Goal: Transaction & Acquisition: Purchase product/service

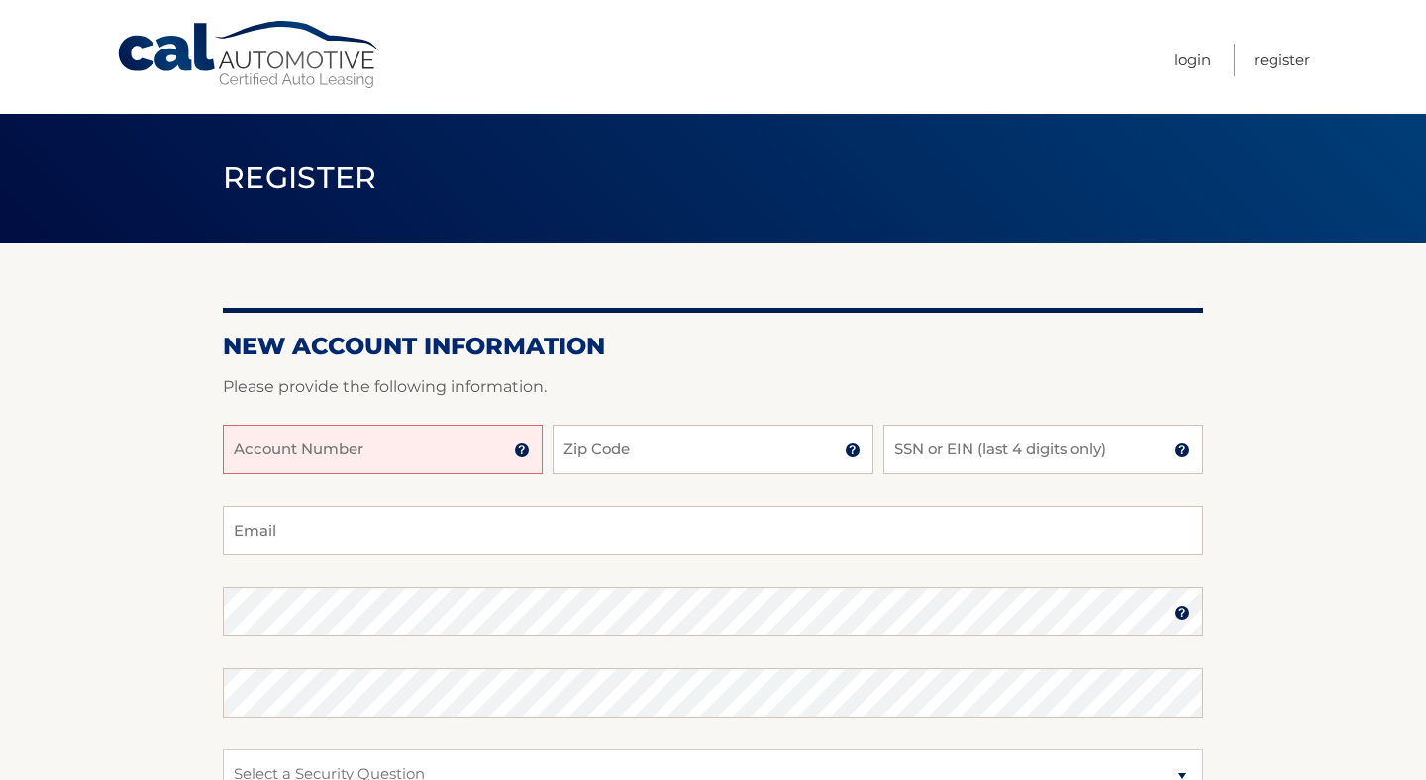
click at [486, 462] on input "Account Number" at bounding box center [383, 449] width 320 height 49
click at [522, 446] on img at bounding box center [522, 451] width 16 height 16
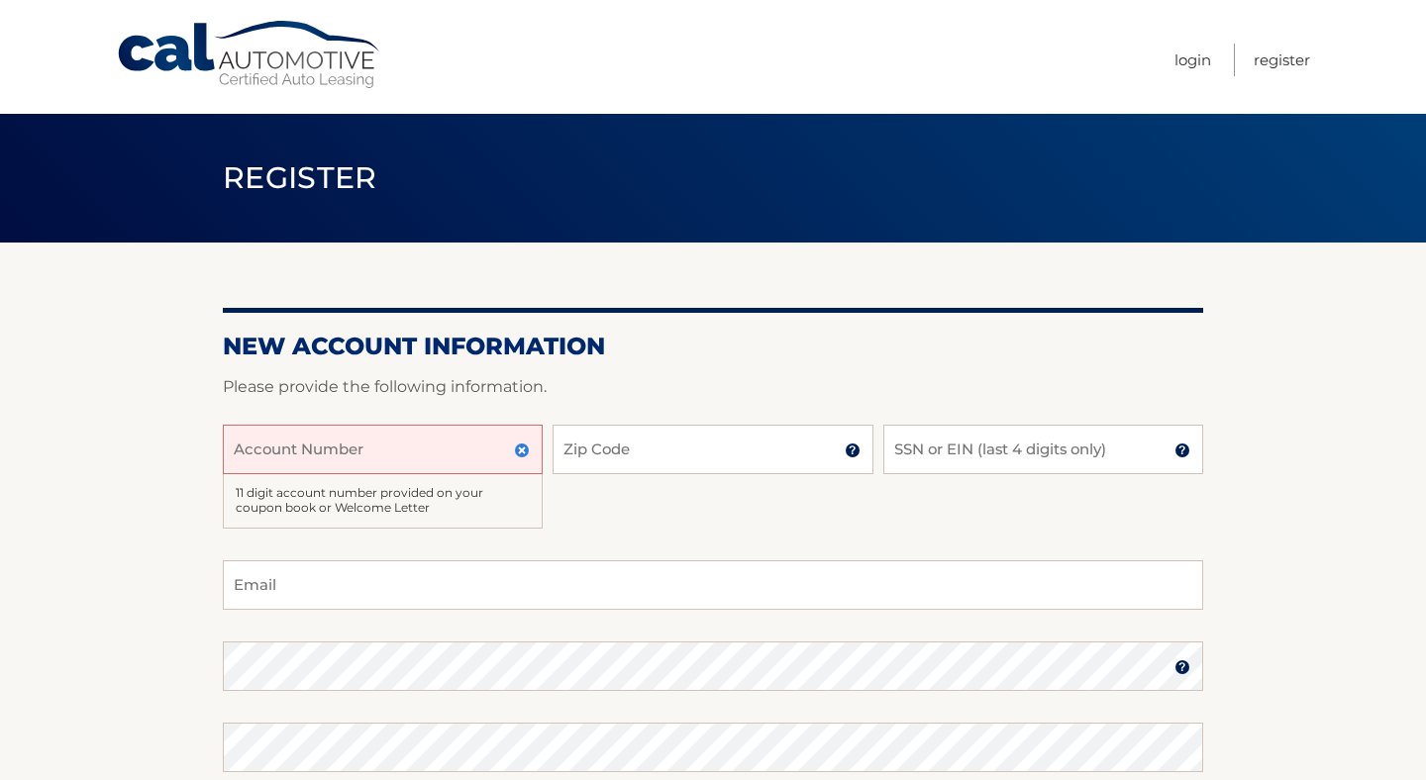
click at [467, 461] on input "Account Number" at bounding box center [383, 449] width 320 height 49
type input "44456008551"
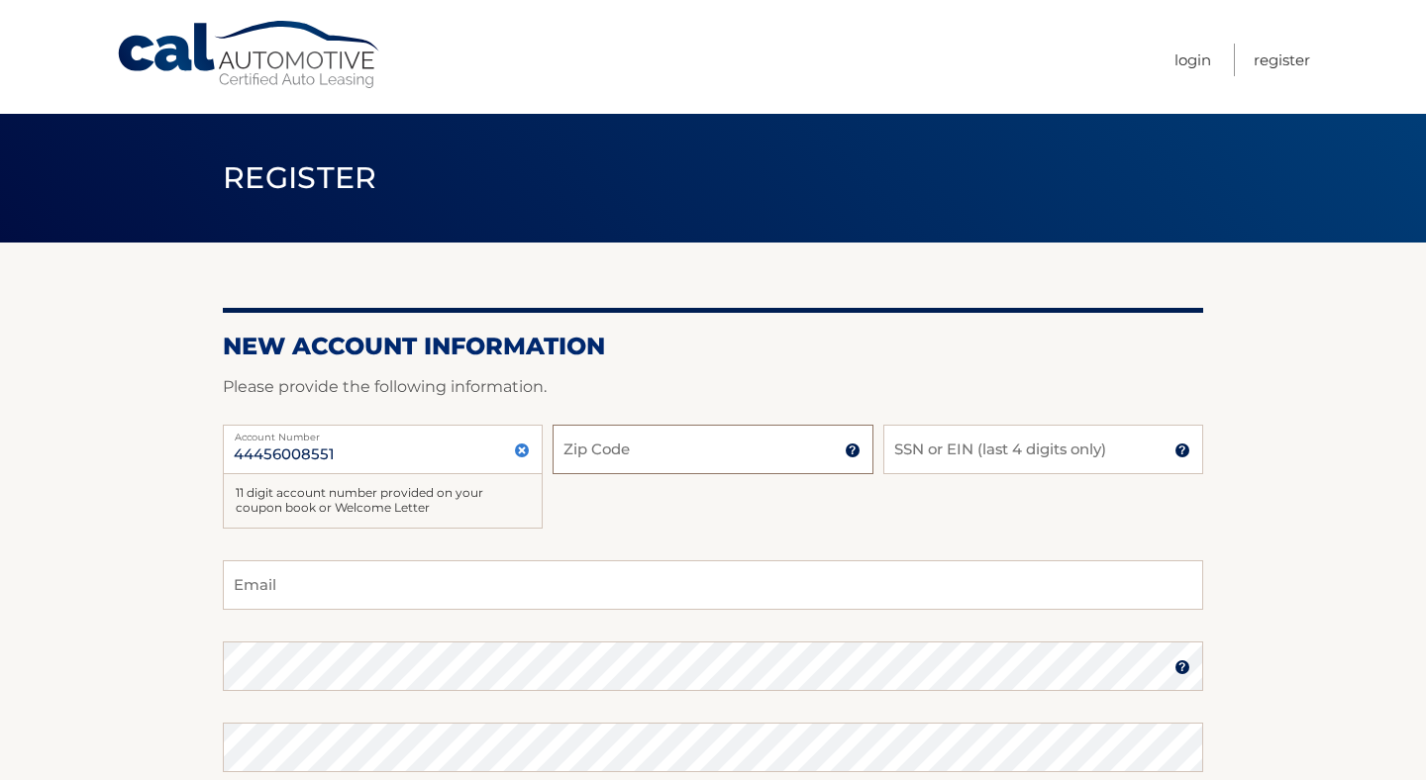
click at [641, 442] on input "Zip Code" at bounding box center [712, 449] width 320 height 49
type input "07075"
click at [1010, 455] on input "SSN or EIN (last 4 digits only)" at bounding box center [1043, 449] width 320 height 49
type input "1417"
click at [637, 579] on input "Email" at bounding box center [713, 584] width 980 height 49
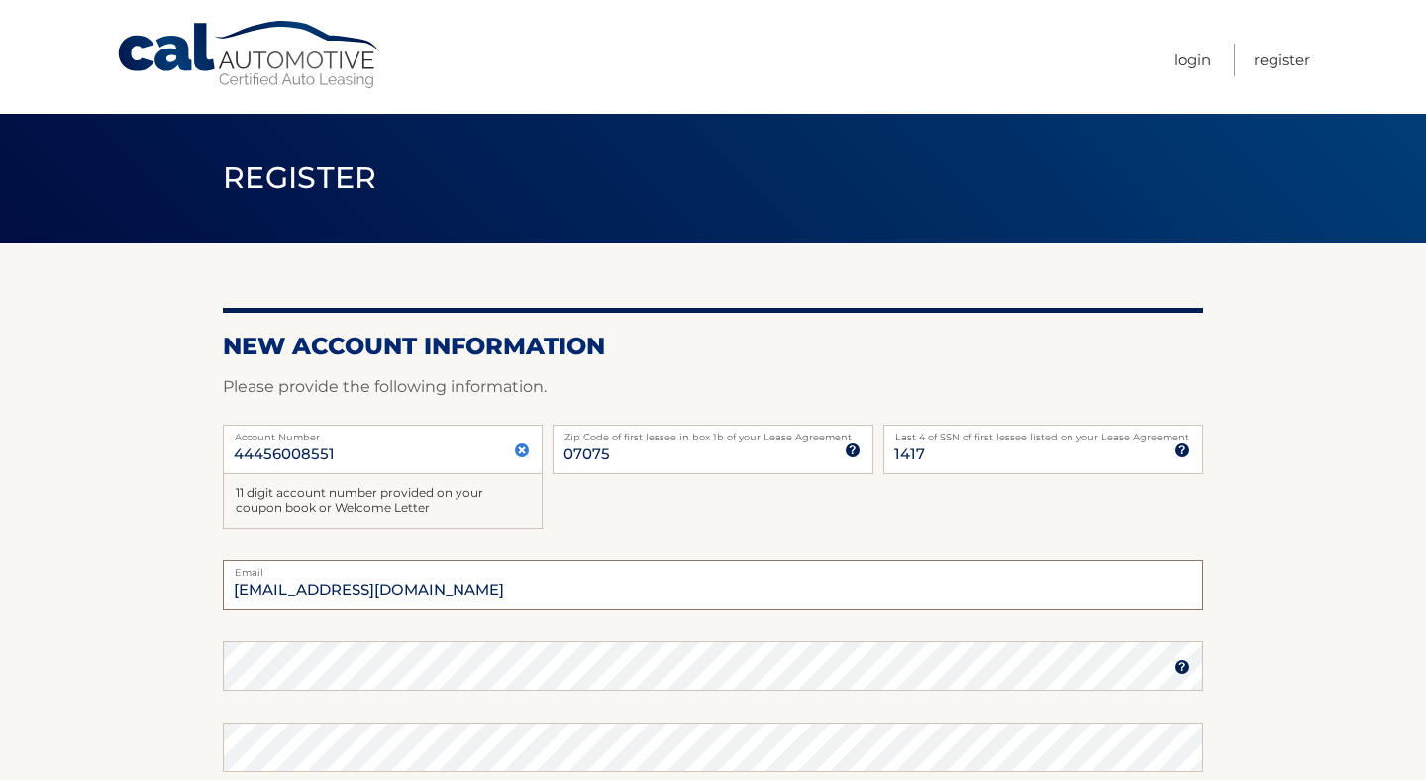
type input "akuaaddo21@gmail.com"
click at [1381, 584] on section "New Account Information Please provide the following information. 44456008551 A…" at bounding box center [713, 657] width 1426 height 828
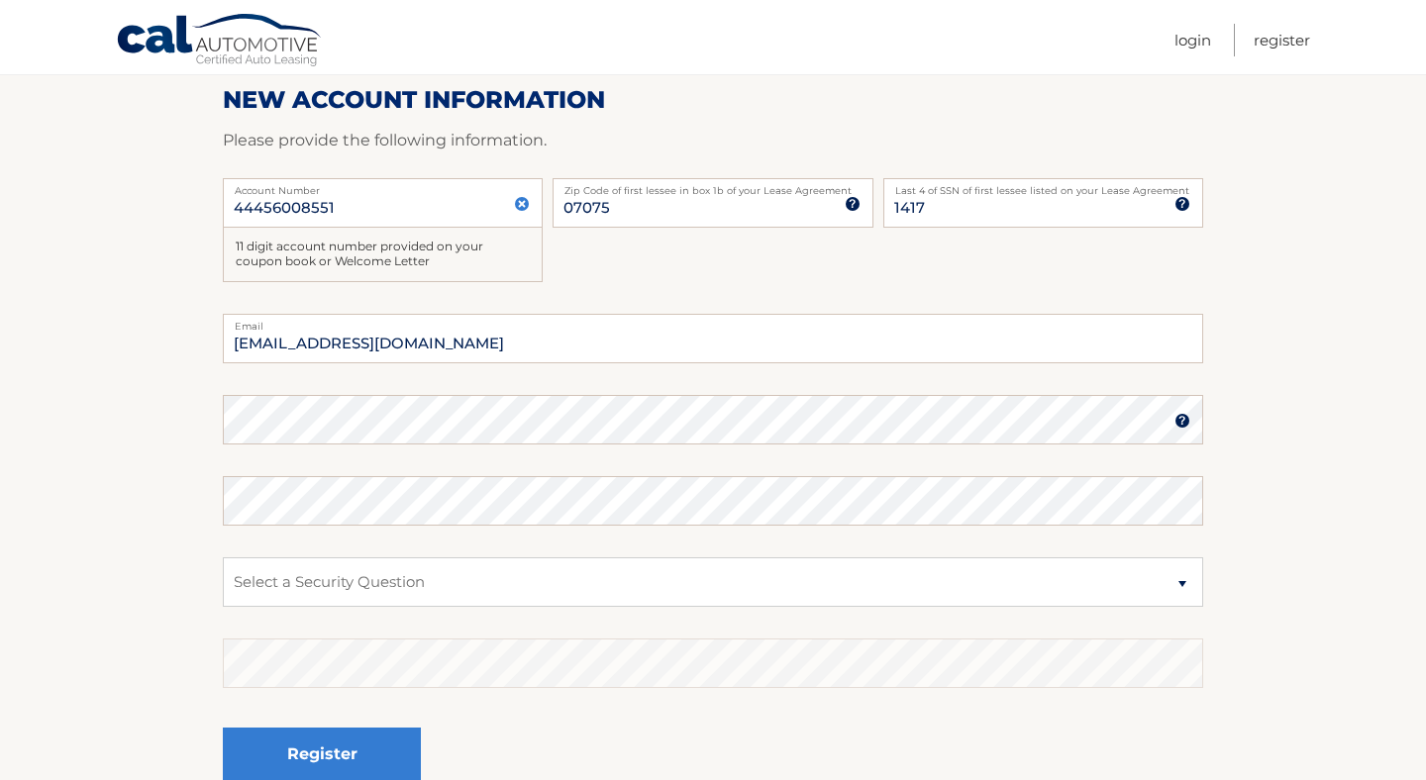
scroll to position [277, 0]
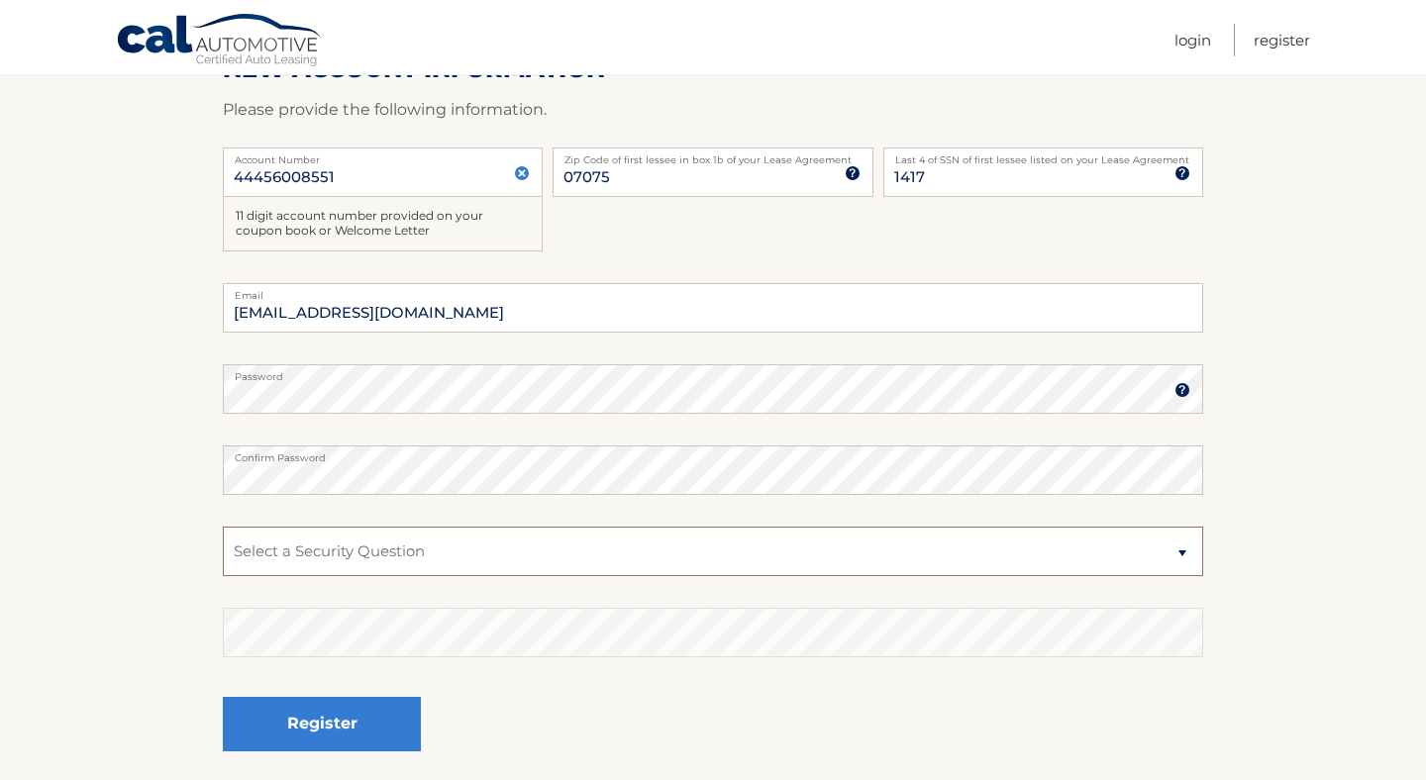
click at [951, 533] on select "Select a Security Question What was the name of your elementary school? What is…" at bounding box center [713, 551] width 980 height 49
select select "2"
click at [223, 527] on select "Select a Security Question What was the name of your elementary school? What is…" at bounding box center [713, 551] width 980 height 49
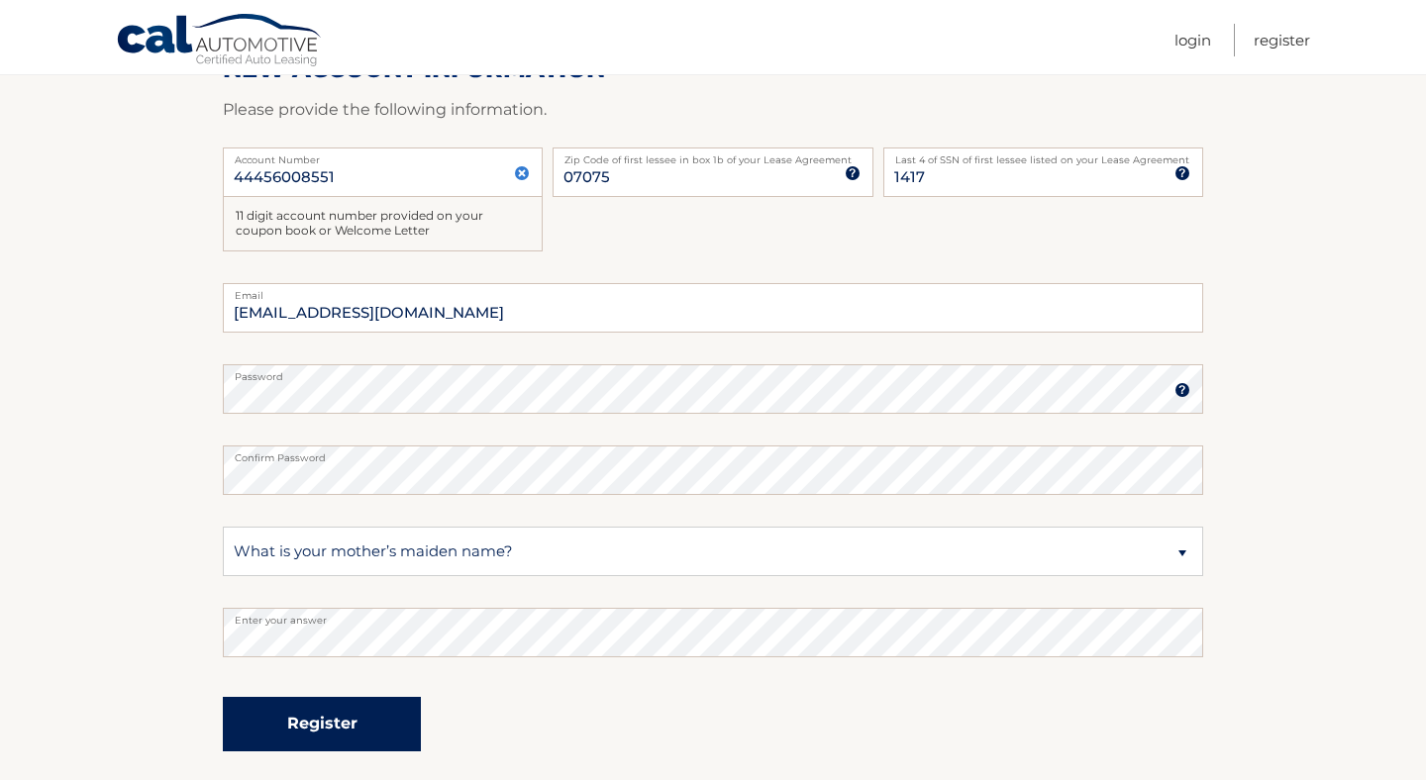
click at [415, 732] on button "Register" at bounding box center [322, 724] width 198 height 54
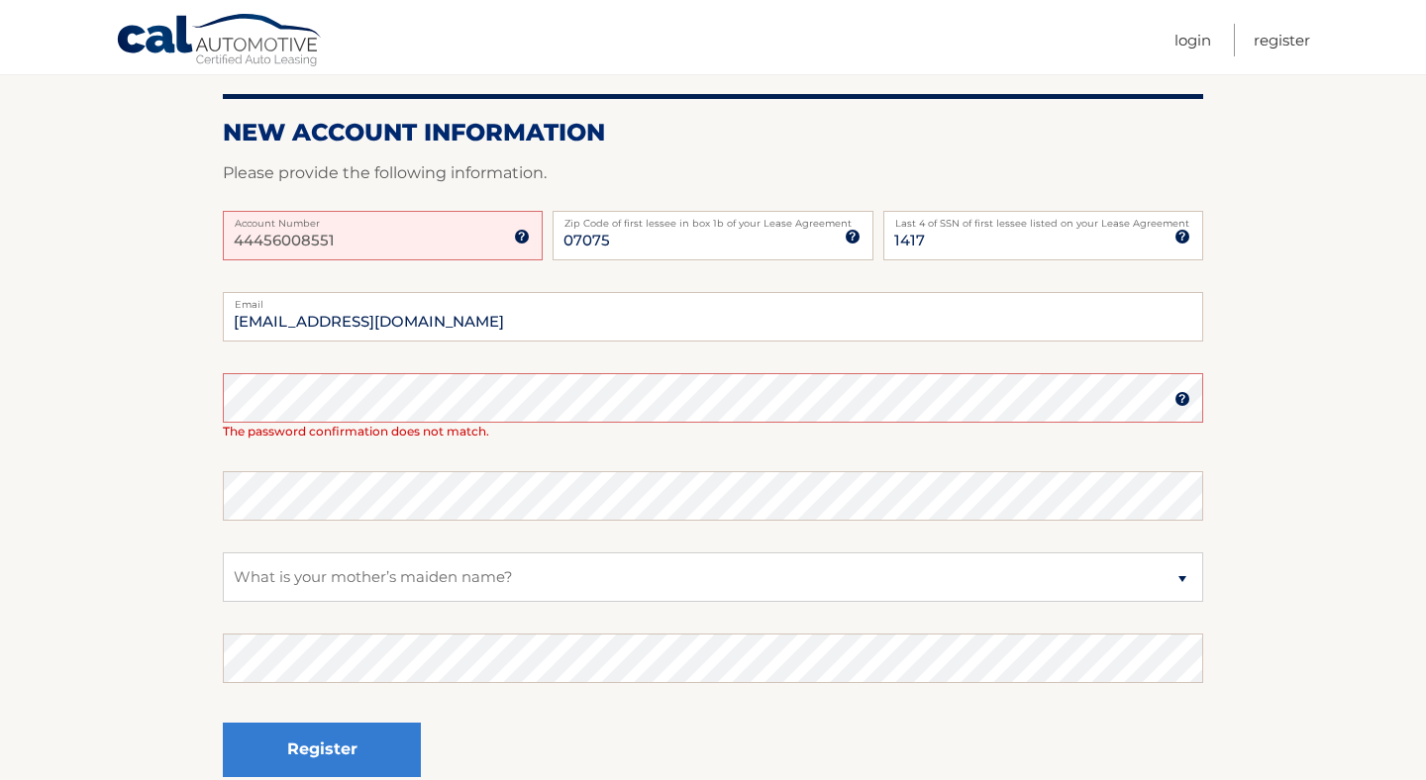
scroll to position [277, 0]
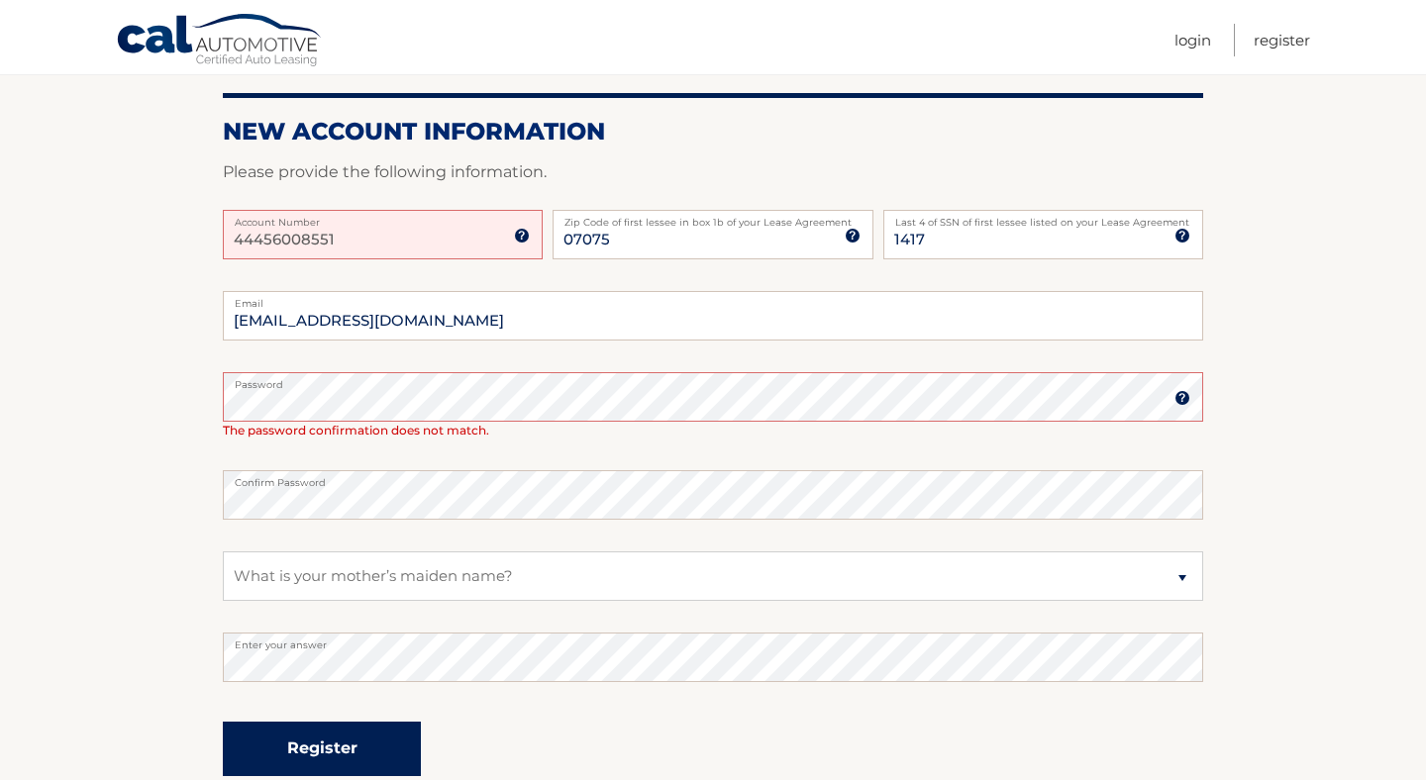
click at [346, 756] on button "Register" at bounding box center [322, 749] width 198 height 54
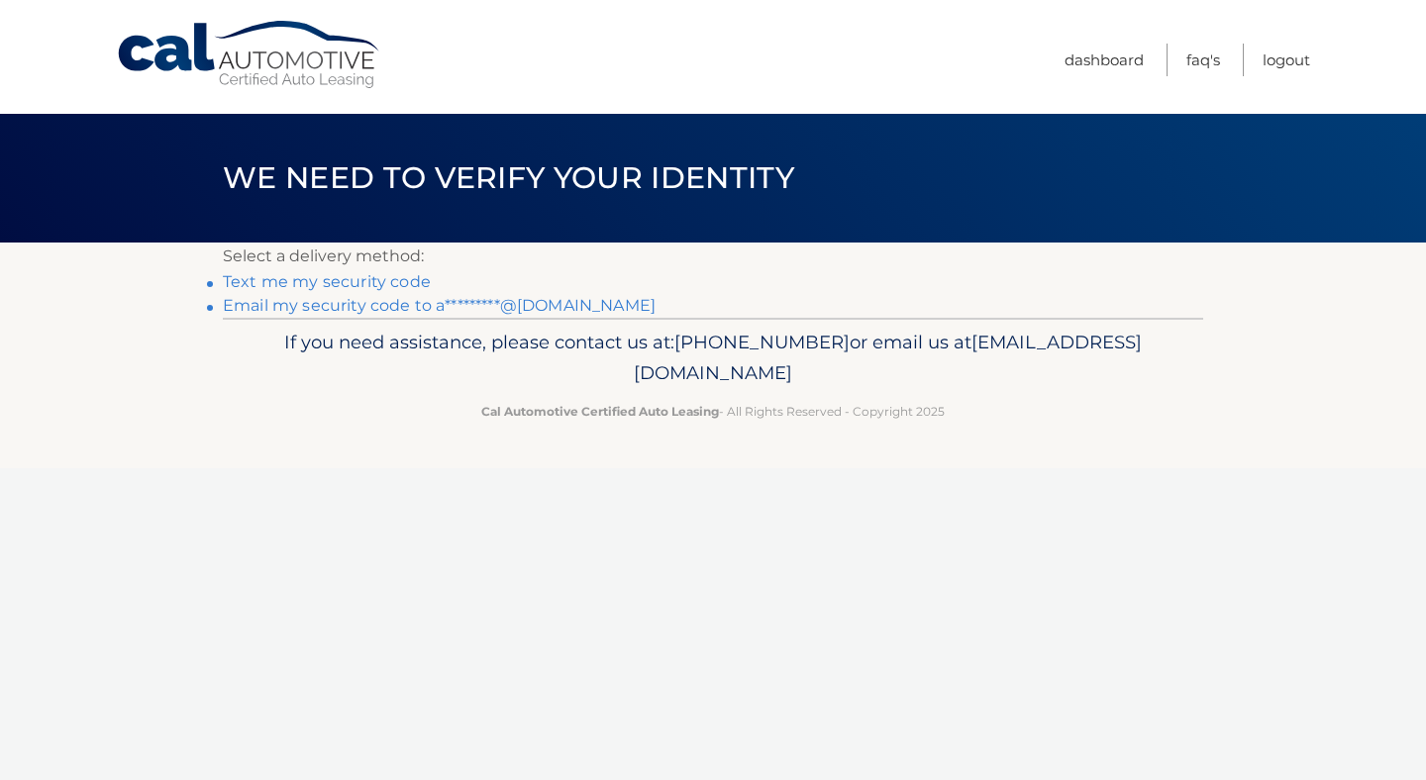
click at [338, 282] on link "Text me my security code" at bounding box center [327, 281] width 208 height 19
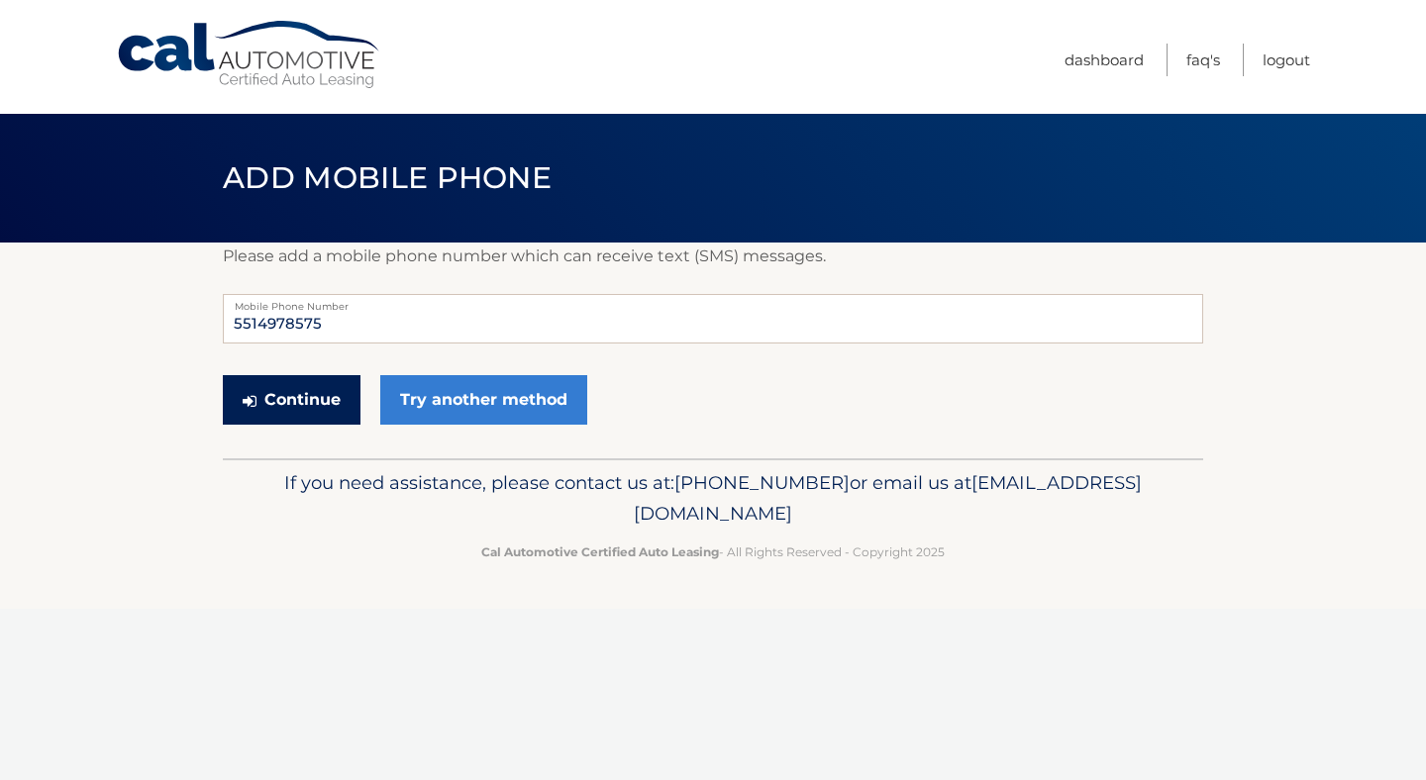
click at [338, 392] on button "Continue" at bounding box center [292, 399] width 138 height 49
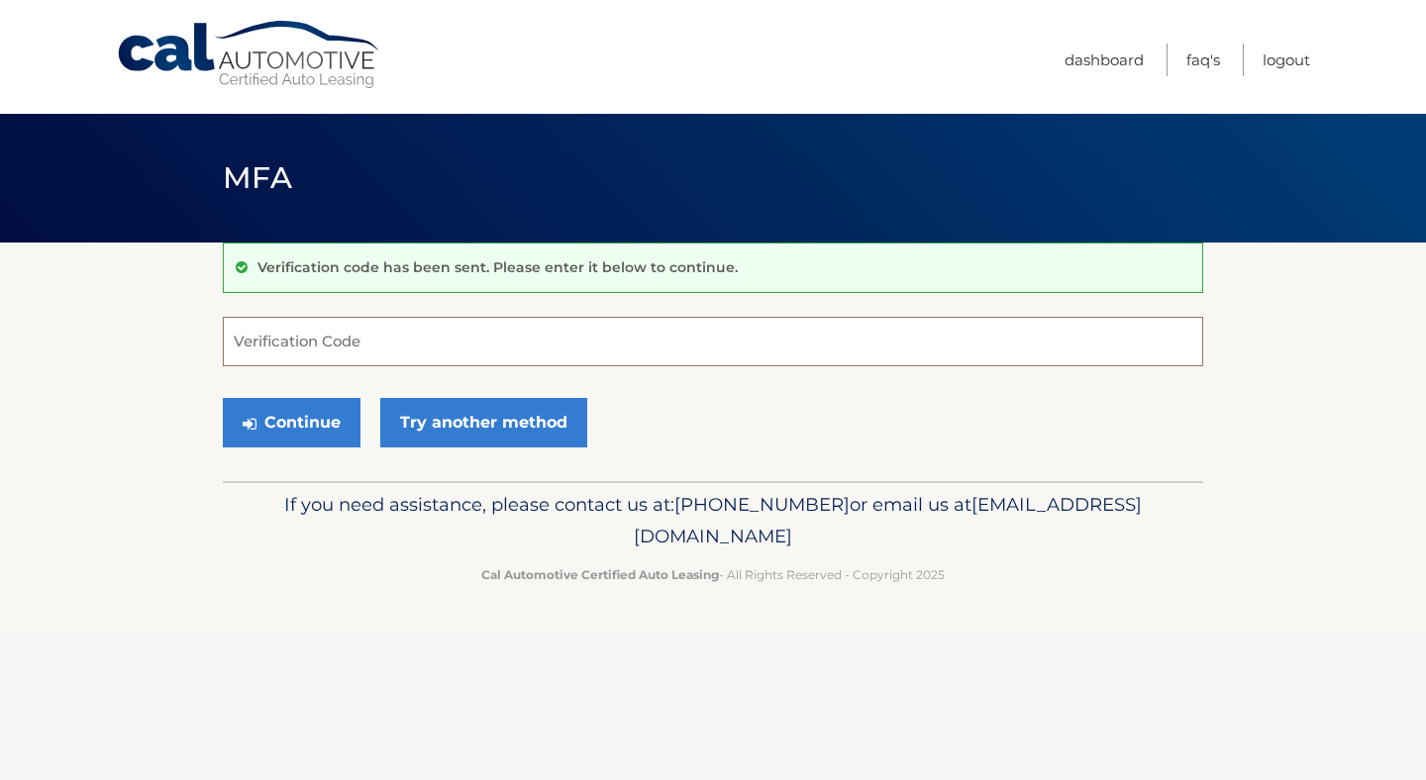
click at [342, 356] on input "Verification Code" at bounding box center [713, 341] width 980 height 49
type input "532222"
click at [236, 430] on button "Continue" at bounding box center [292, 422] width 138 height 49
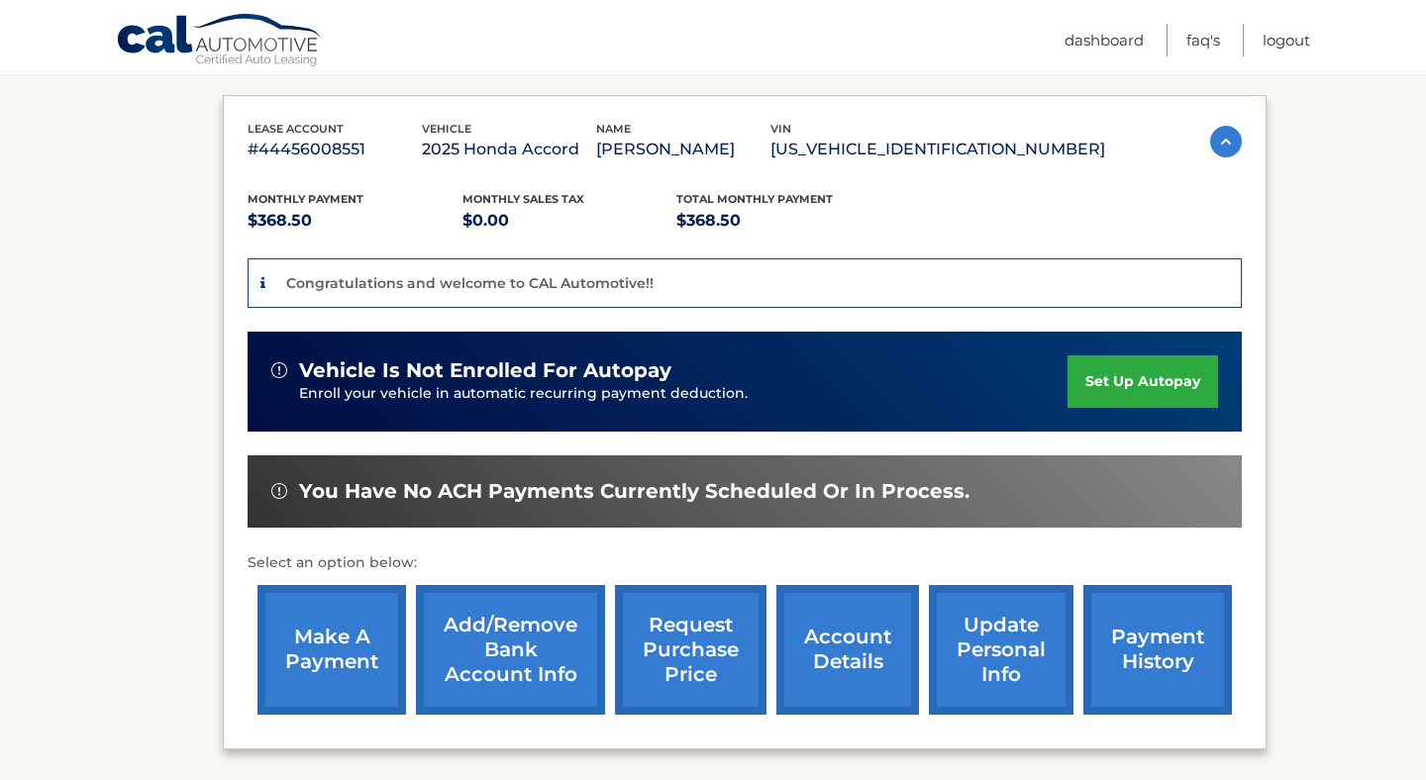
scroll to position [317, 0]
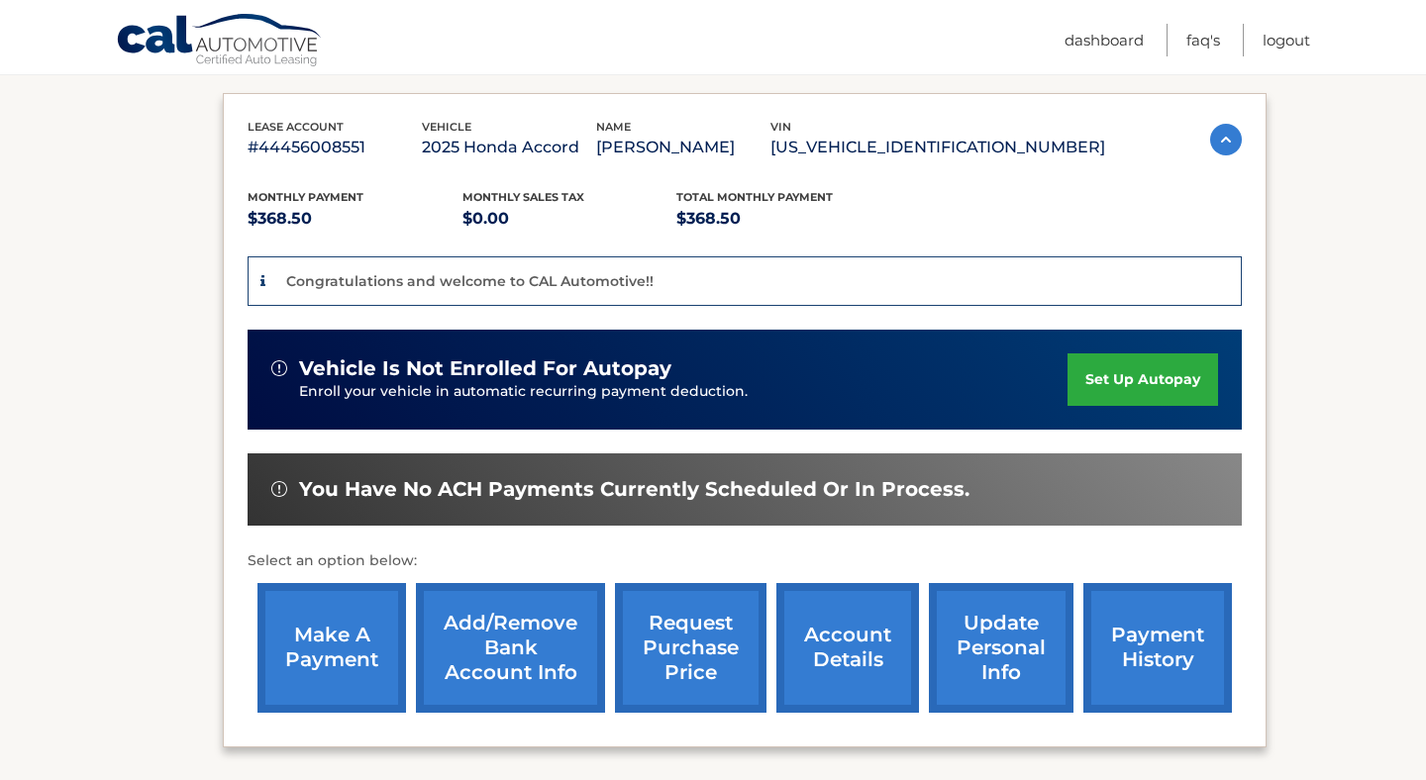
click at [351, 619] on link "make a payment" at bounding box center [331, 648] width 148 height 130
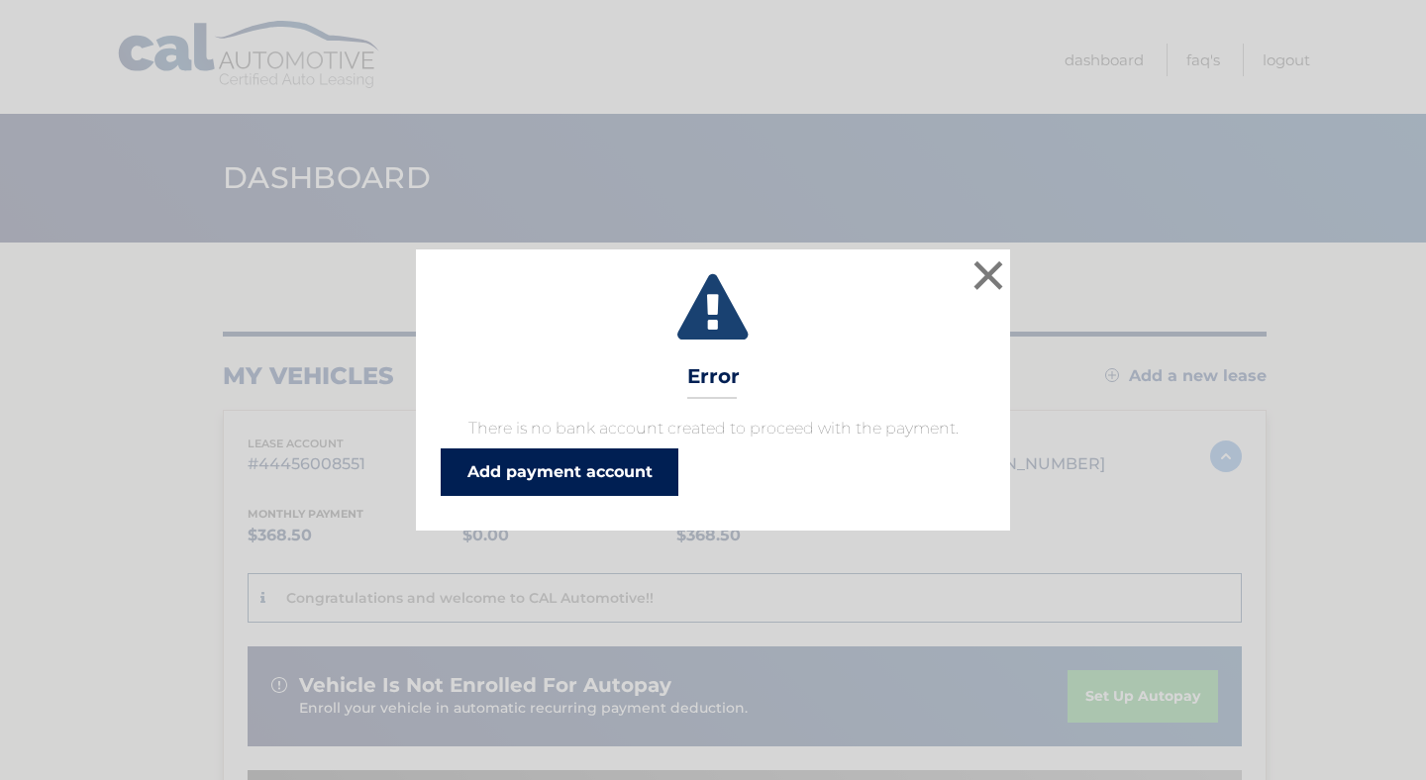
click at [527, 470] on link "Add payment account" at bounding box center [560, 472] width 238 height 48
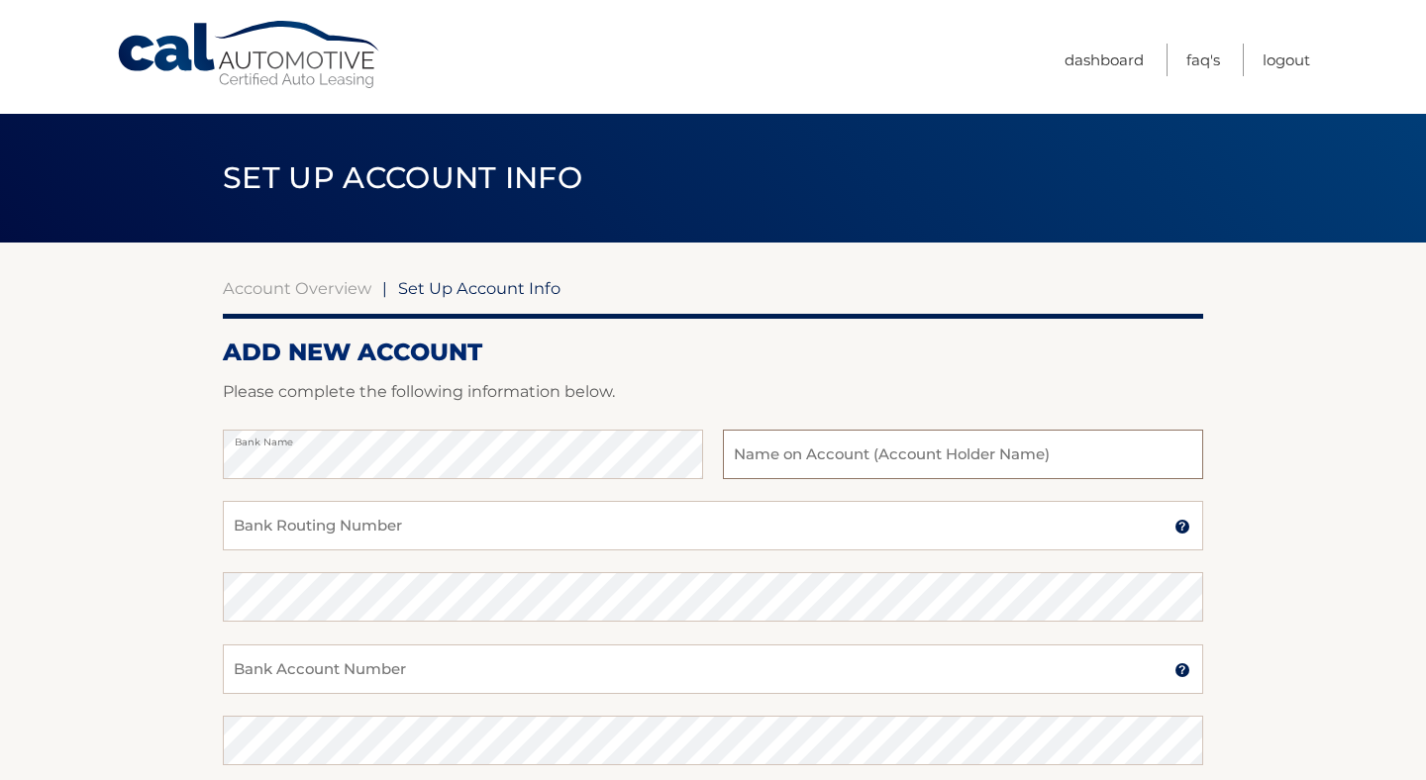
click at [937, 467] on input "text" at bounding box center [963, 454] width 480 height 49
type input "Akua Nkrumah Addo"
click at [945, 512] on input "Bank Routing Number" at bounding box center [713, 525] width 980 height 49
click at [1398, 392] on section "Account Overview | Set Up Account Info ADD NEW ACCOUNT Please complete the foll…" at bounding box center [713, 620] width 1426 height 755
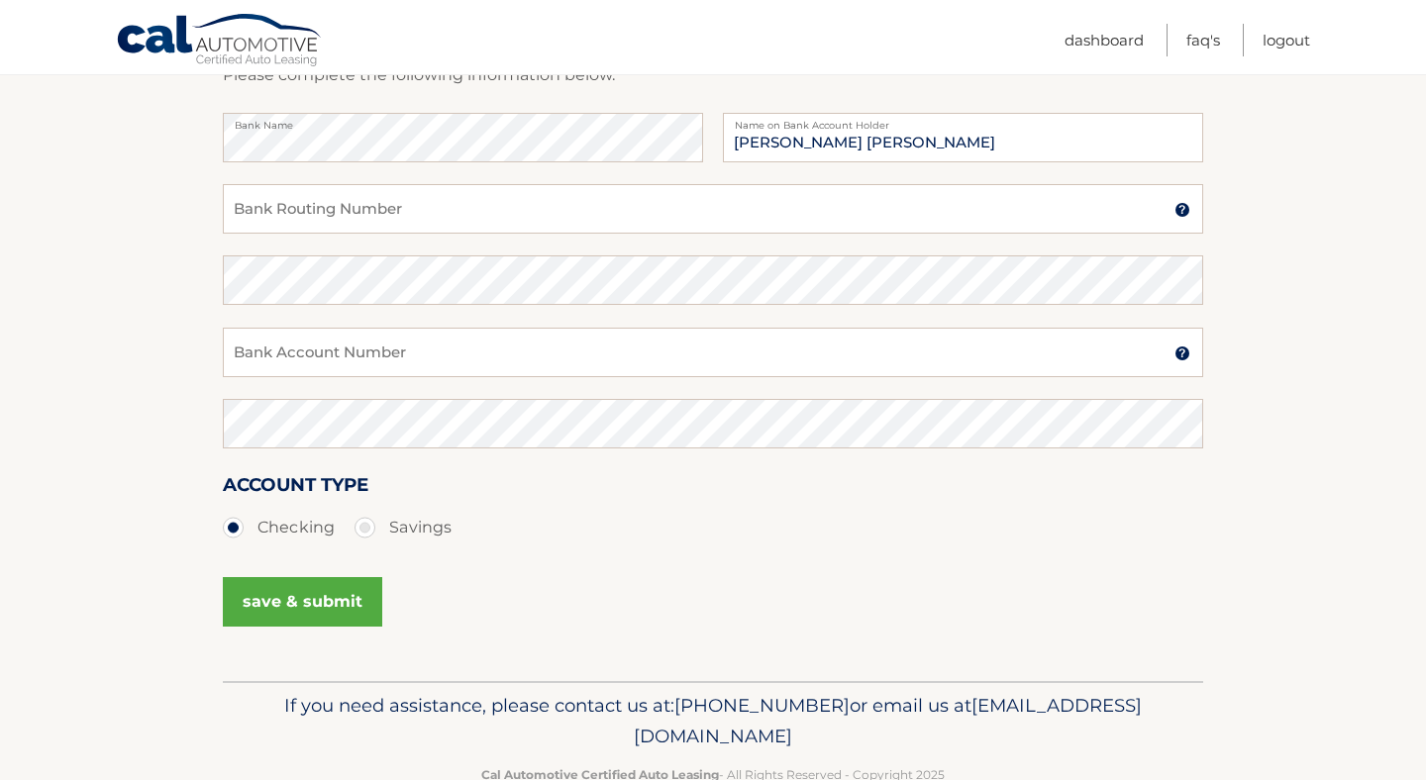
scroll to position [277, 0]
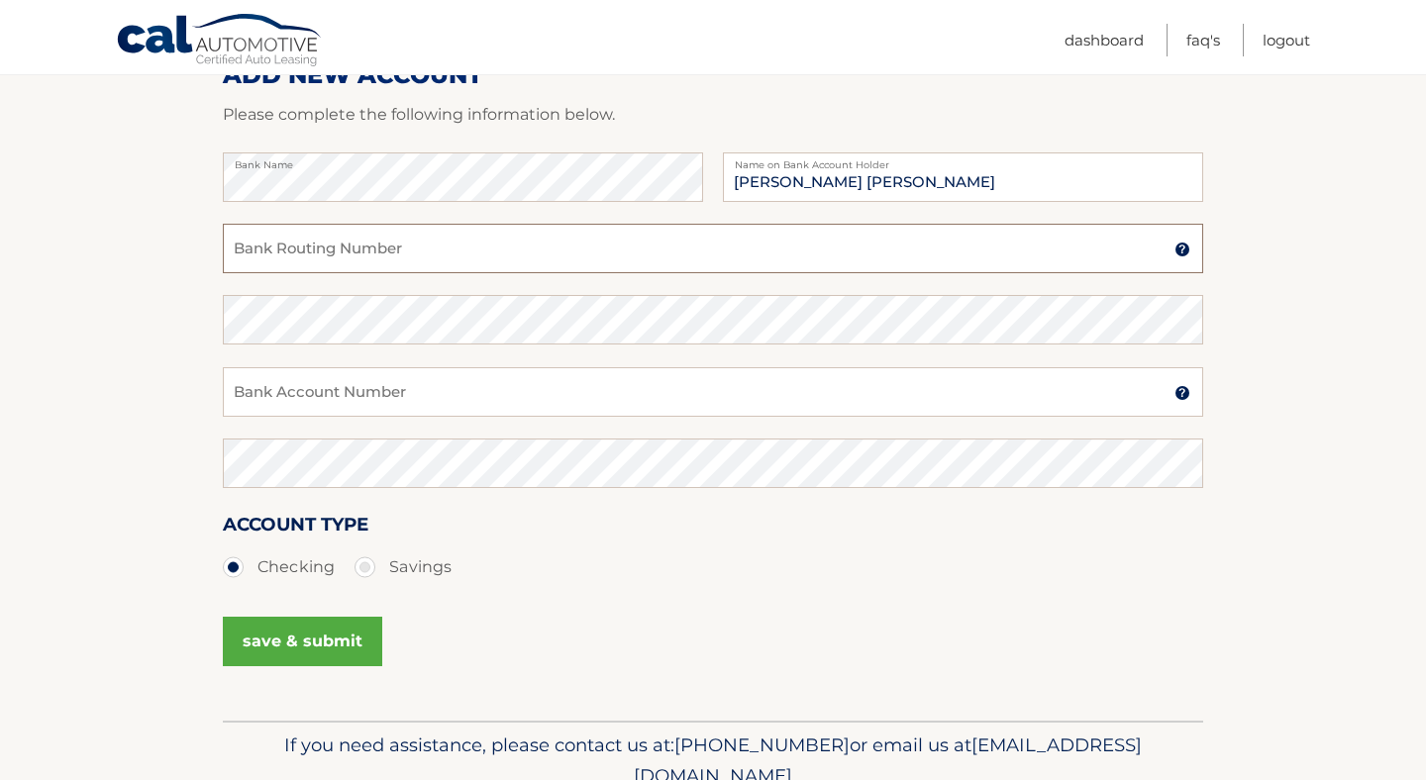
click at [882, 245] on input "Bank Routing Number" at bounding box center [713, 248] width 980 height 49
click at [1183, 253] on img at bounding box center [1182, 250] width 16 height 16
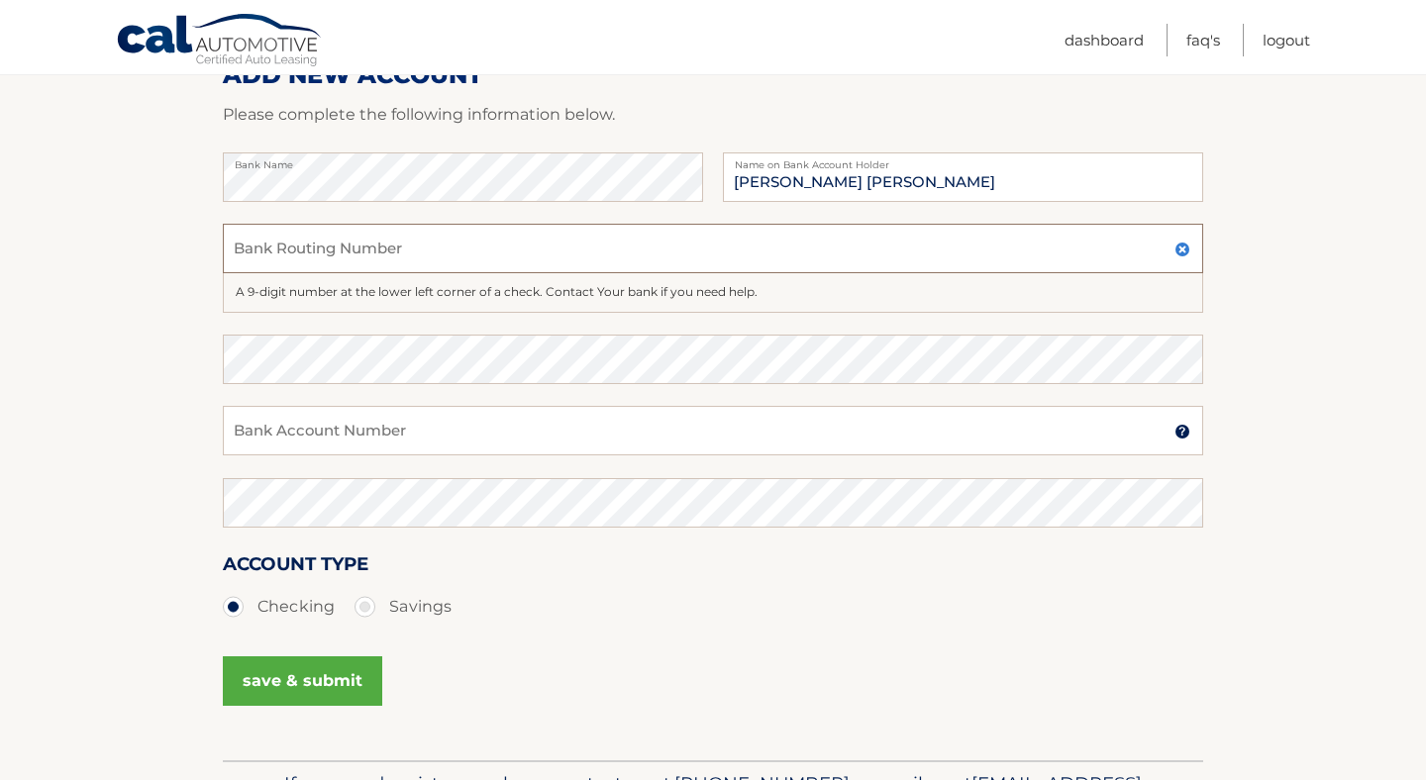
click at [690, 270] on input "Bank Routing Number" at bounding box center [713, 248] width 980 height 49
type input "021201383"
click at [272, 443] on input "Bank Account Number" at bounding box center [713, 430] width 980 height 49
click at [399, 447] on input "Bank Account Number" at bounding box center [713, 430] width 980 height 49
click at [1185, 440] on img at bounding box center [1182, 432] width 16 height 16
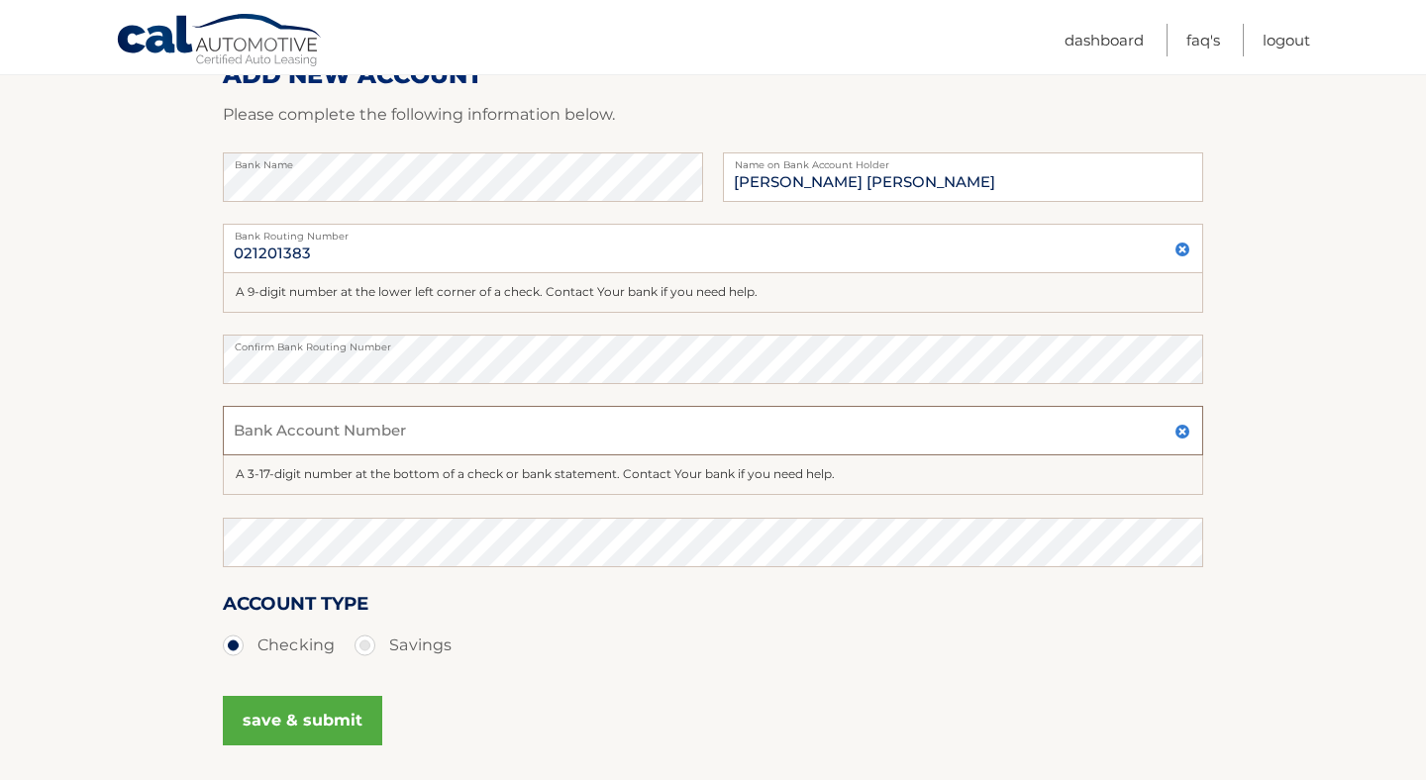
click at [337, 438] on input "Bank Account Number" at bounding box center [713, 430] width 980 height 49
type input "0085037346"
click at [341, 736] on button "save & submit" at bounding box center [302, 720] width 159 height 49
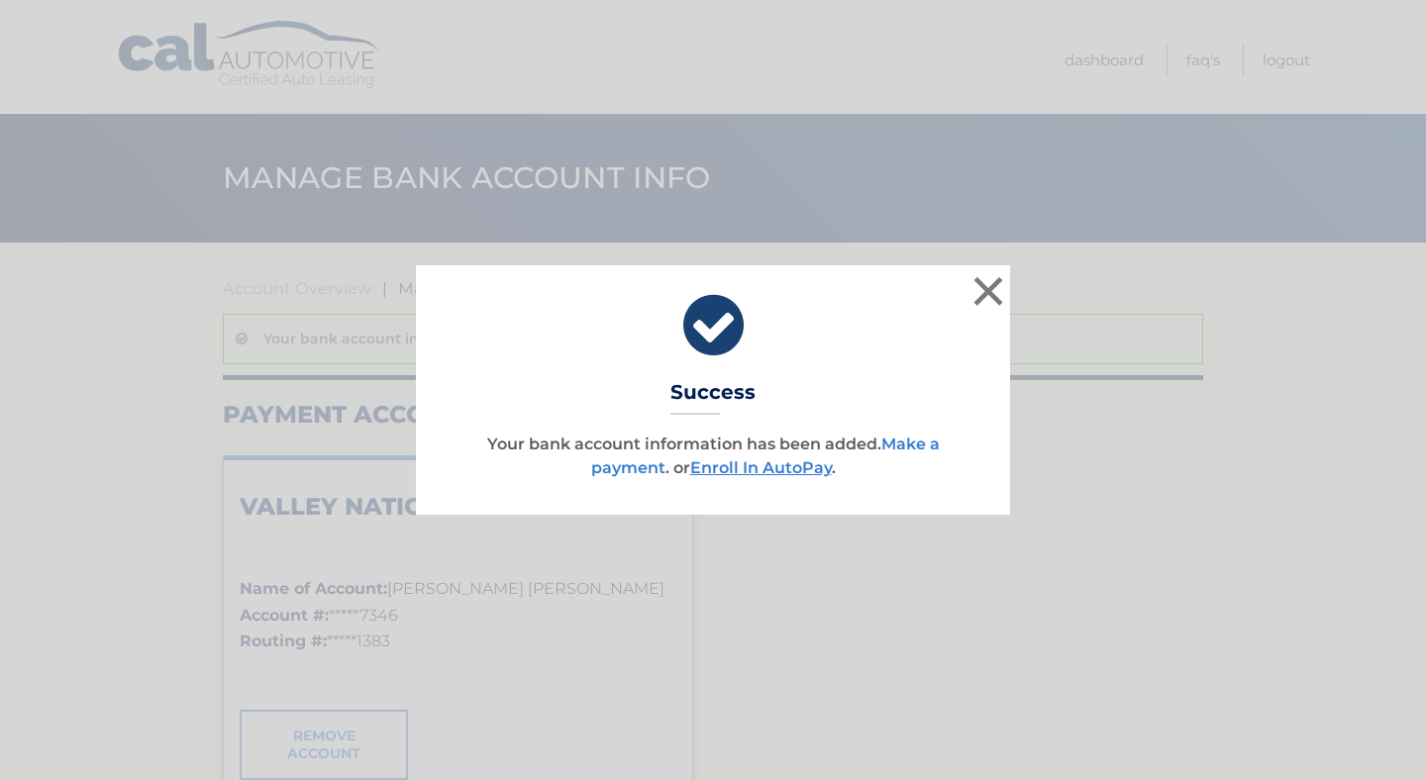
click at [922, 442] on link "Make a payment" at bounding box center [765, 456] width 348 height 43
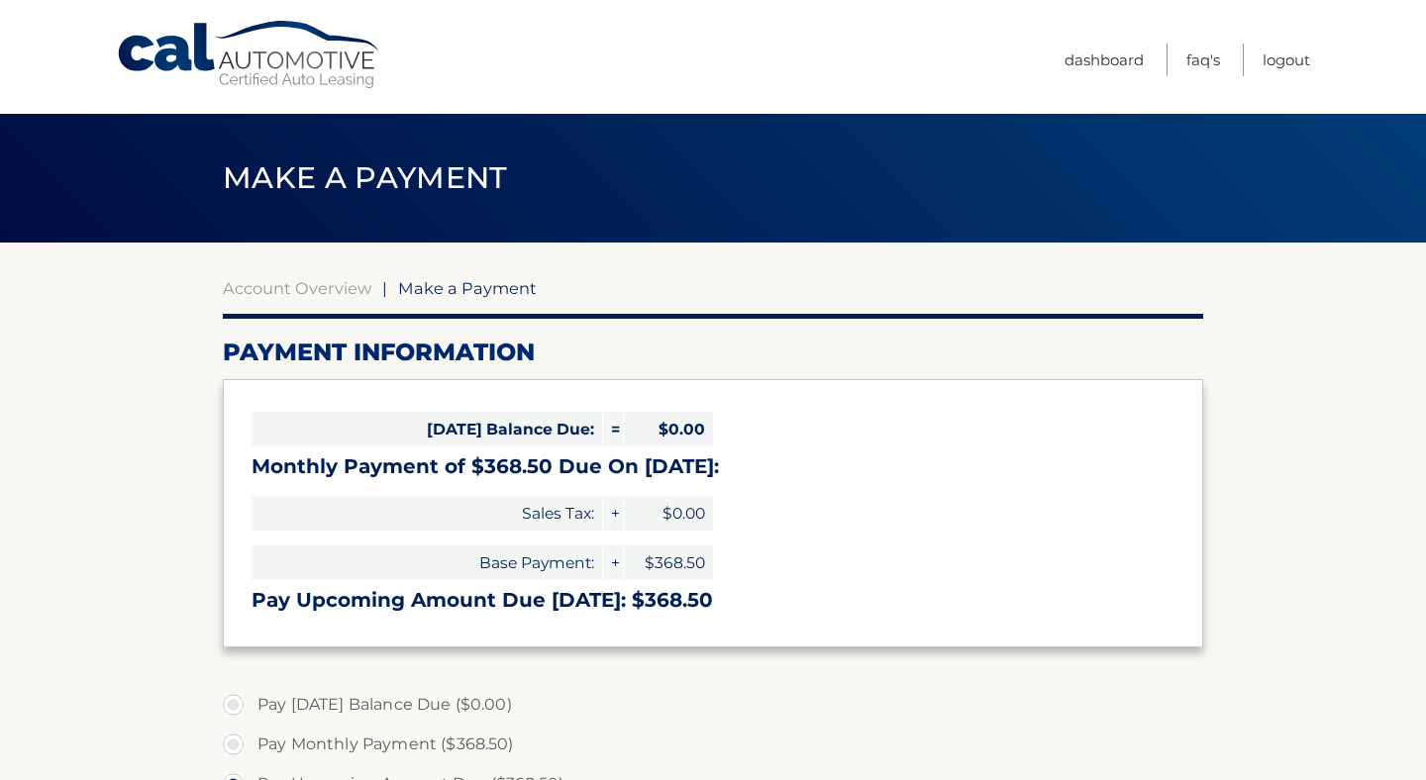
select select "YzU5YTczZTktZWE0NS00MmU2LThkMzItZmI3MzU2NGY2MGY5"
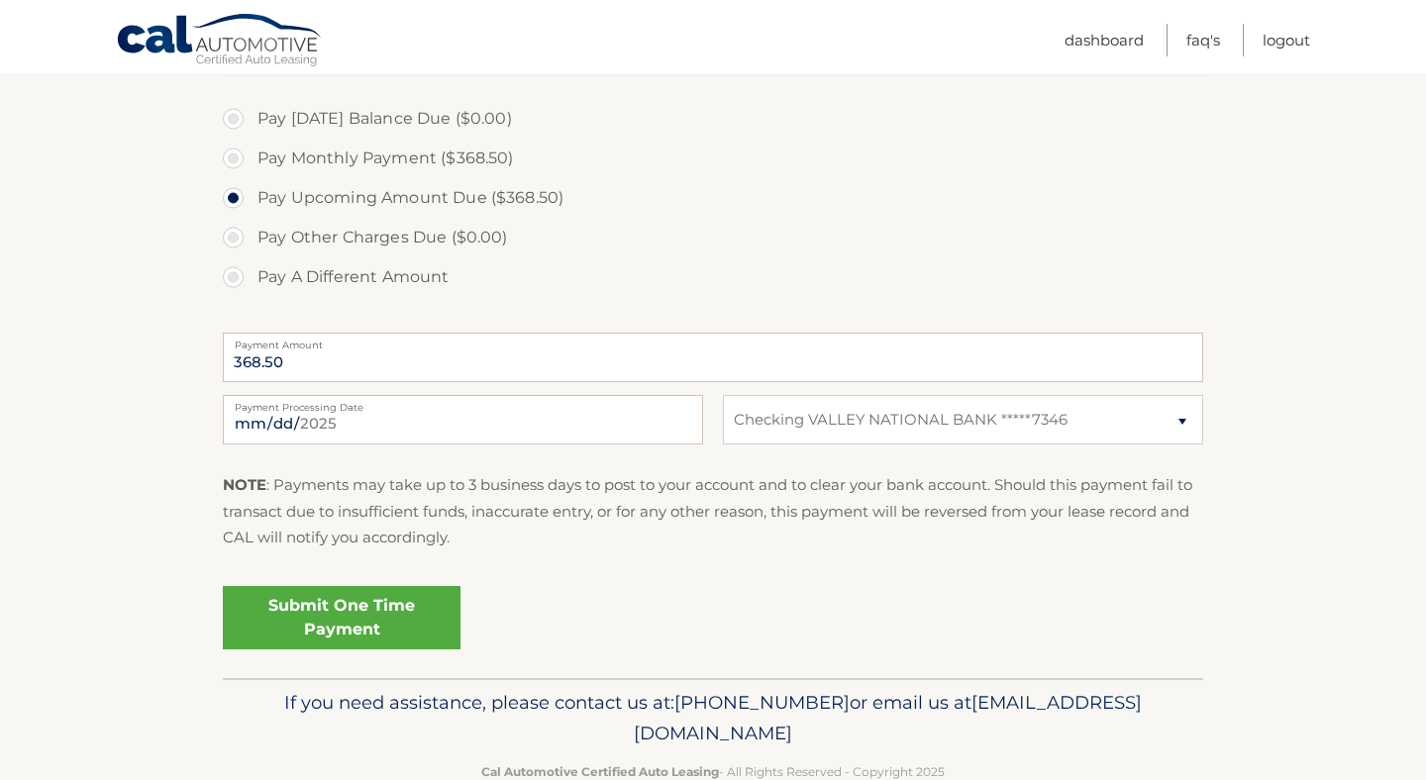
scroll to position [594, 0]
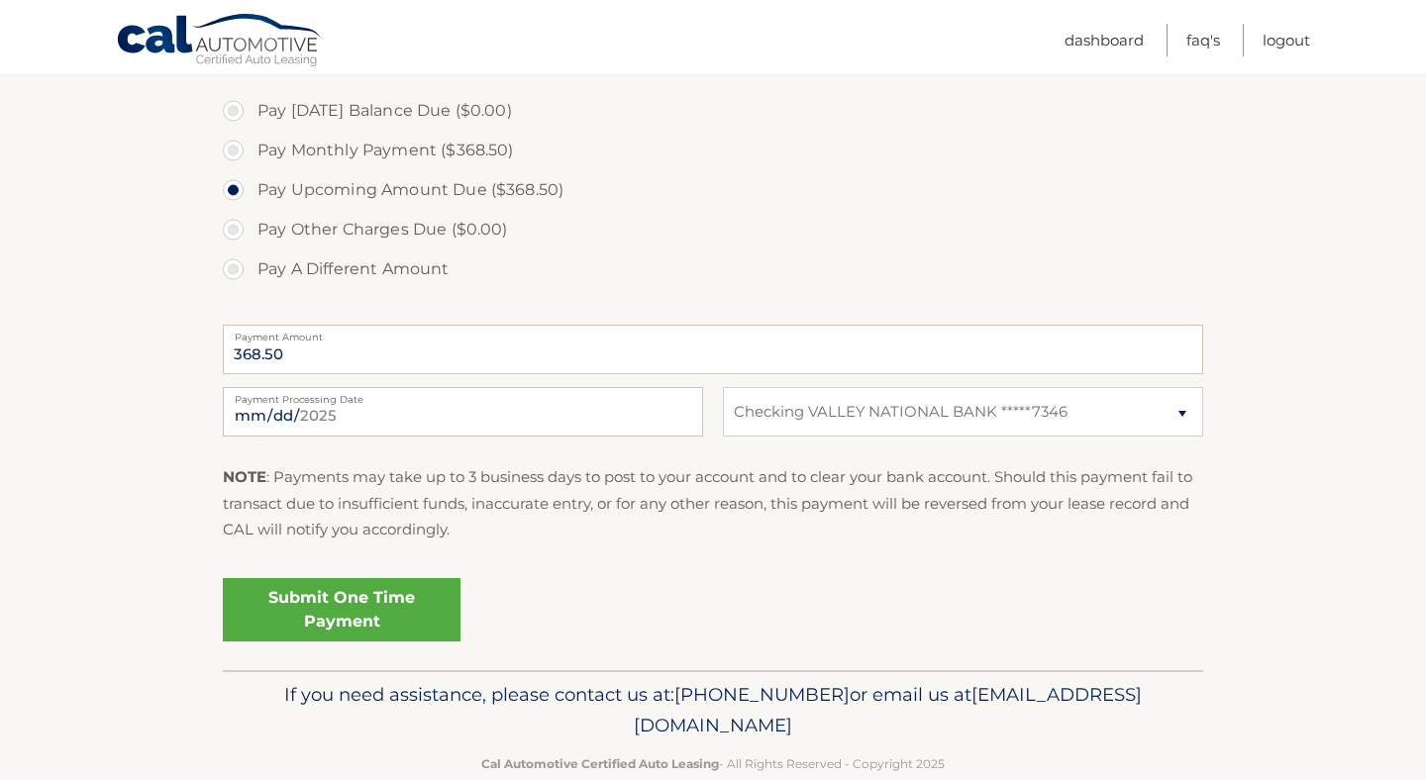
click at [426, 611] on link "Submit One Time Payment" at bounding box center [342, 609] width 238 height 63
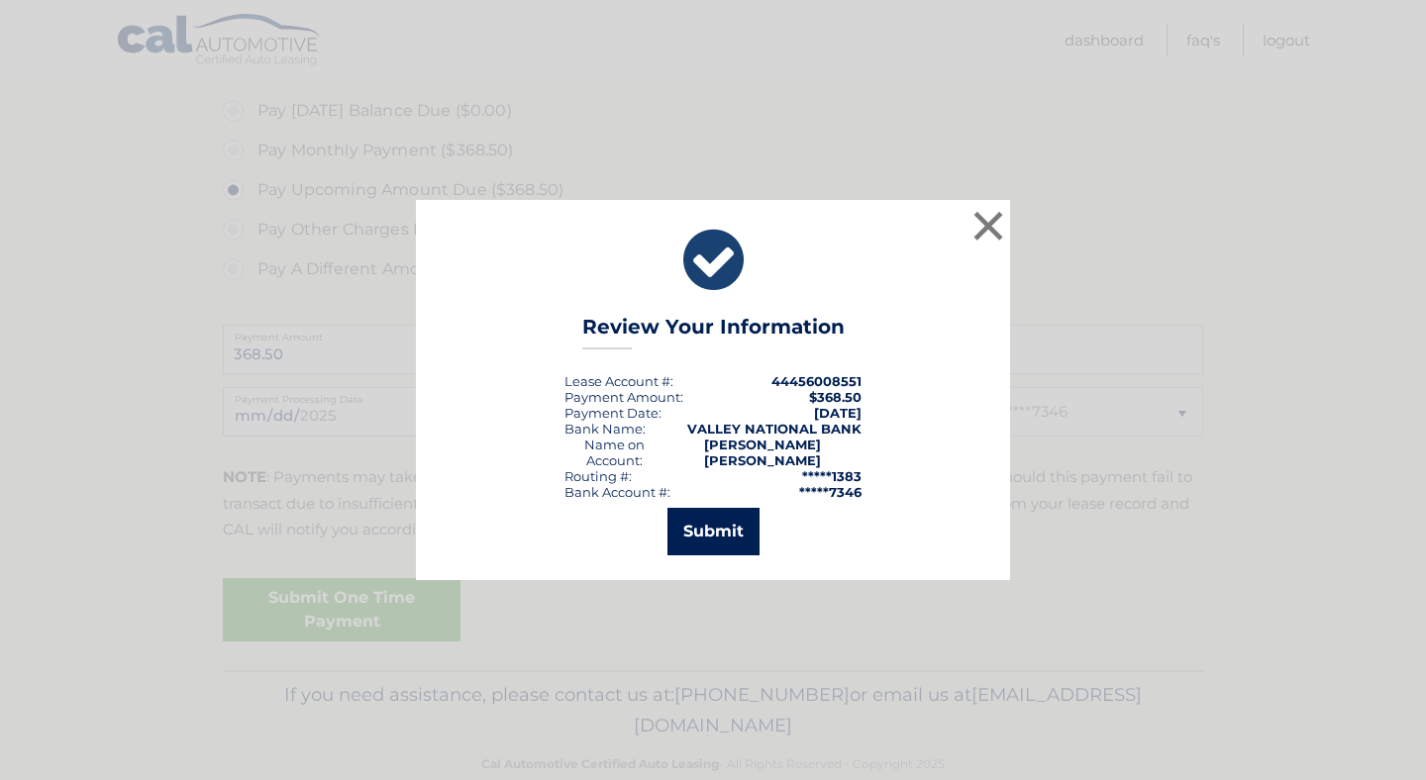
click at [687, 529] on button "Submit" at bounding box center [713, 532] width 92 height 48
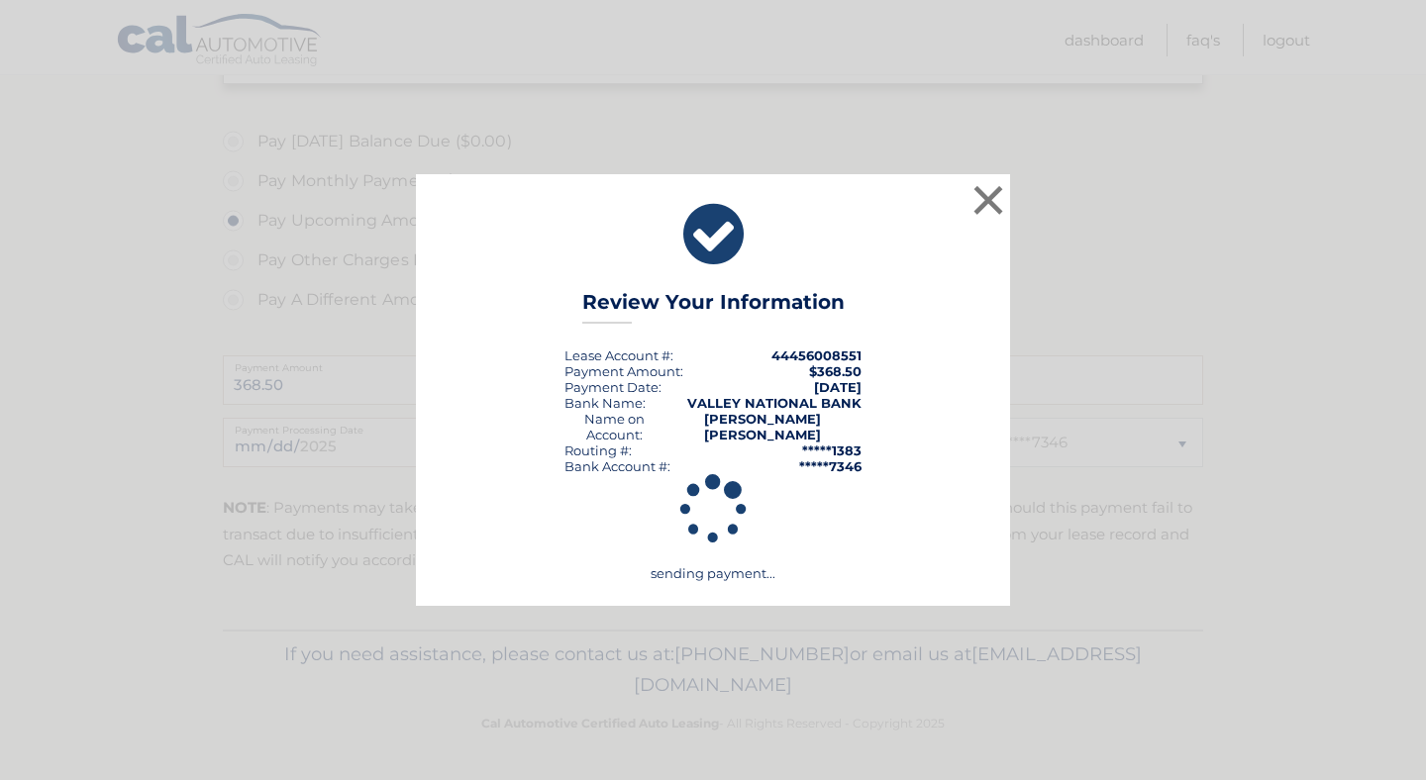
scroll to position [563, 0]
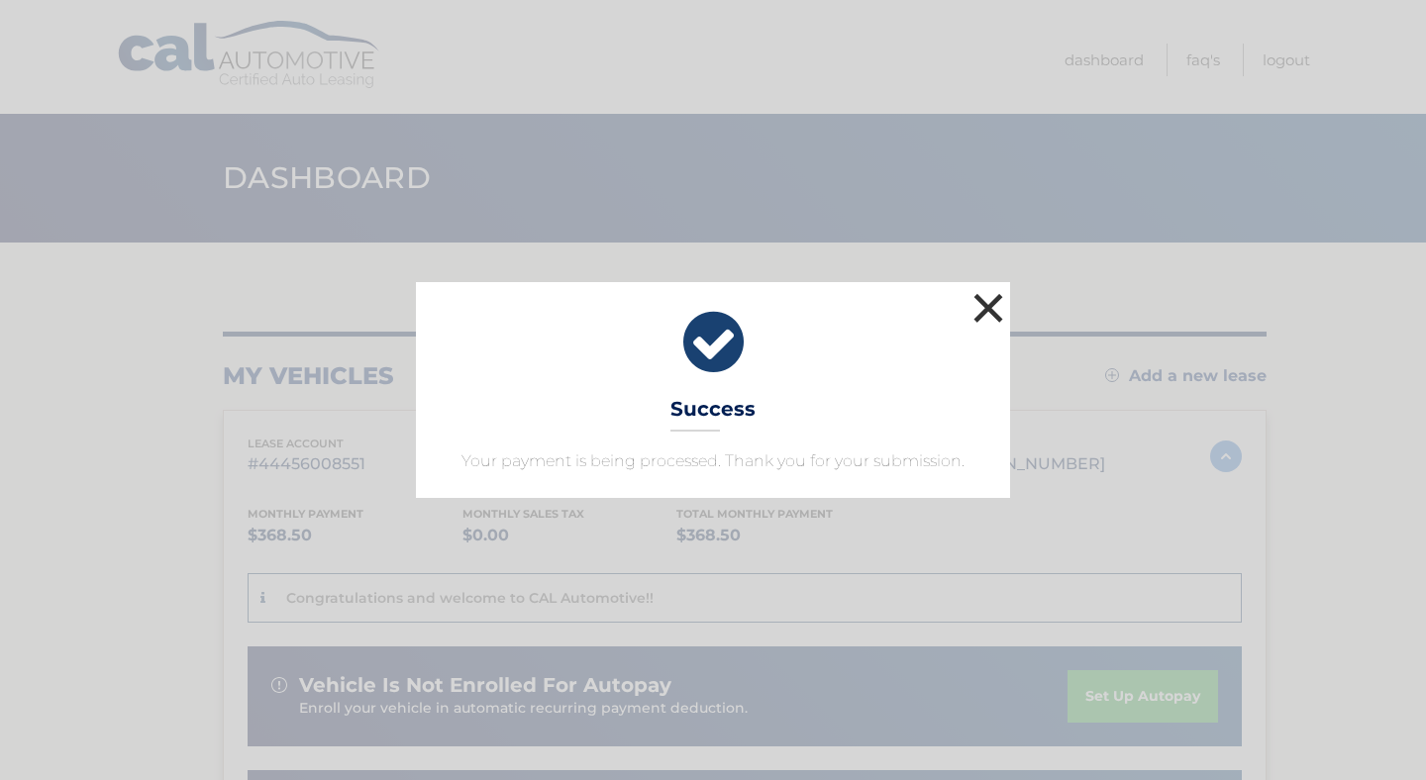
click at [976, 319] on button "×" at bounding box center [988, 308] width 40 height 40
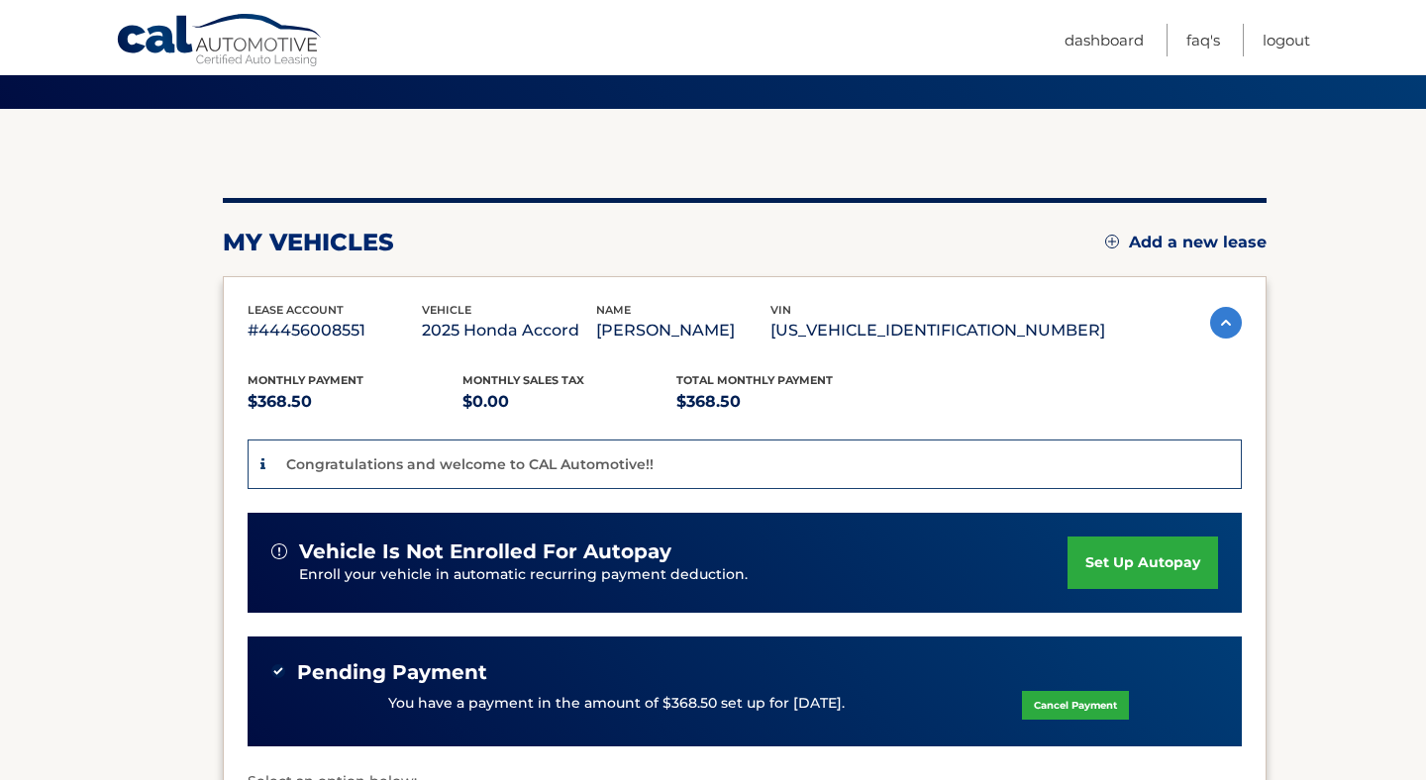
scroll to position [94, 0]
